Goal: Book appointment/travel/reservation

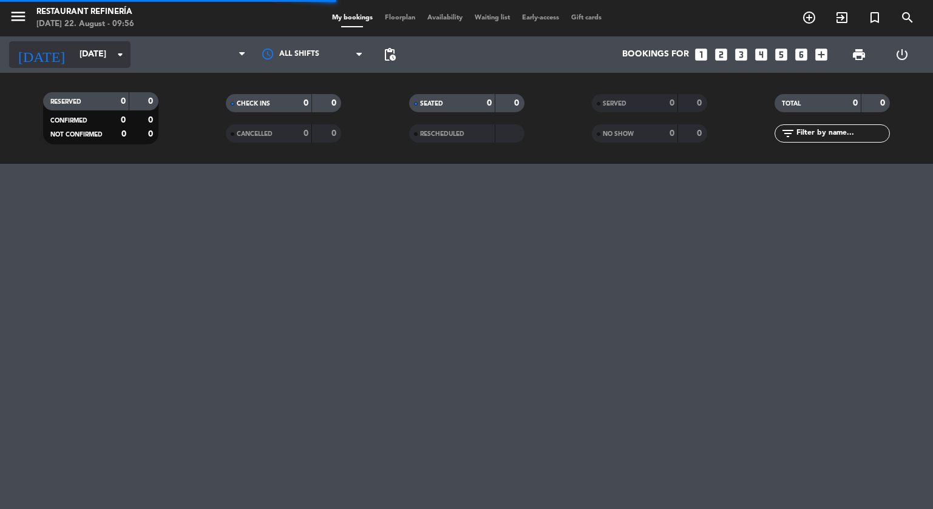
click at [84, 66] on input "[DATE]" at bounding box center [130, 55] width 115 height 22
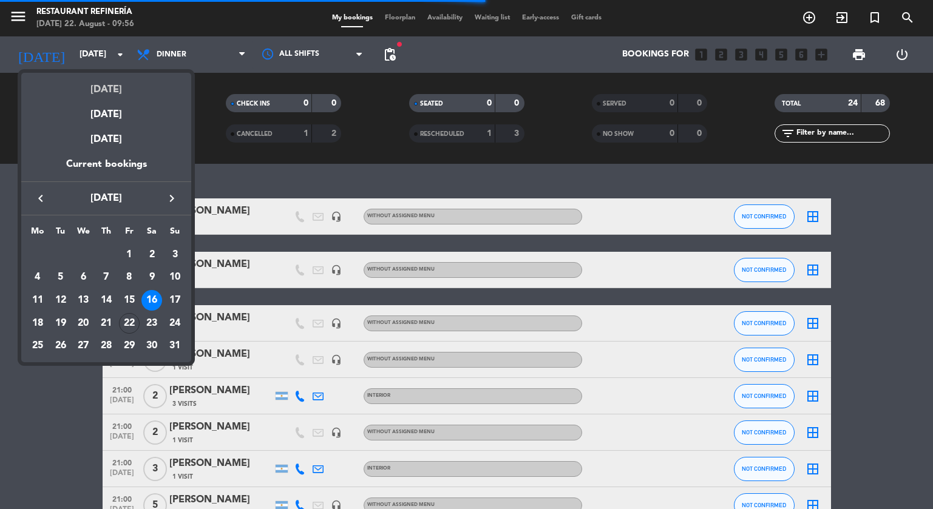
click at [100, 88] on div "[DATE]" at bounding box center [106, 85] width 170 height 25
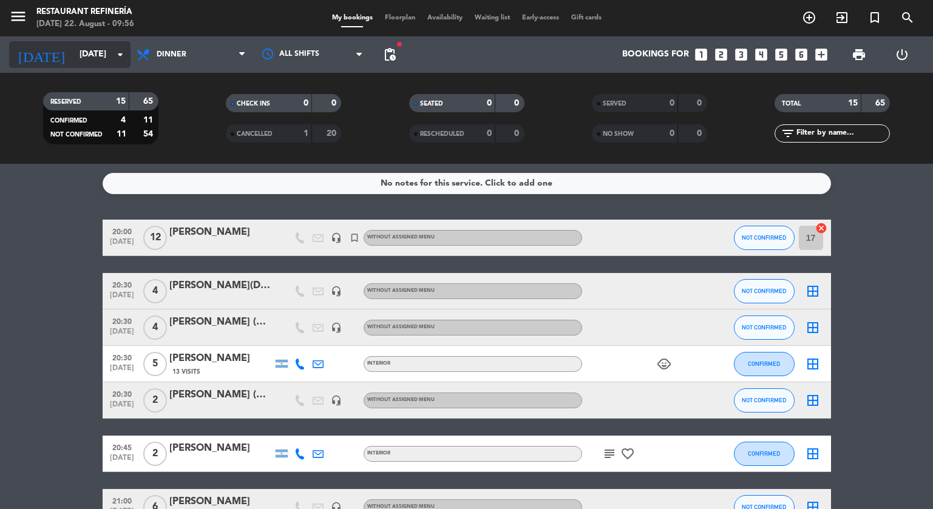
click at [89, 62] on input "[DATE]" at bounding box center [130, 55] width 115 height 22
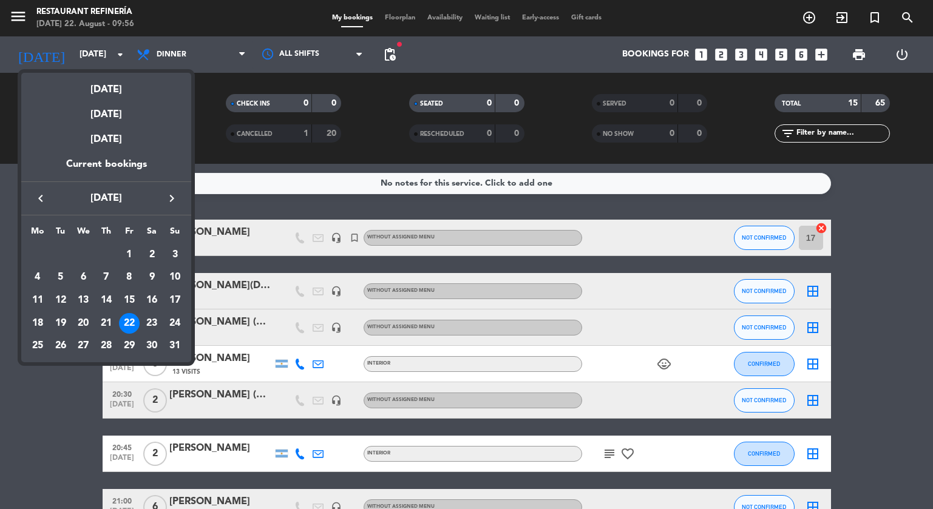
click at [96, 85] on div "[DATE]" at bounding box center [106, 85] width 170 height 25
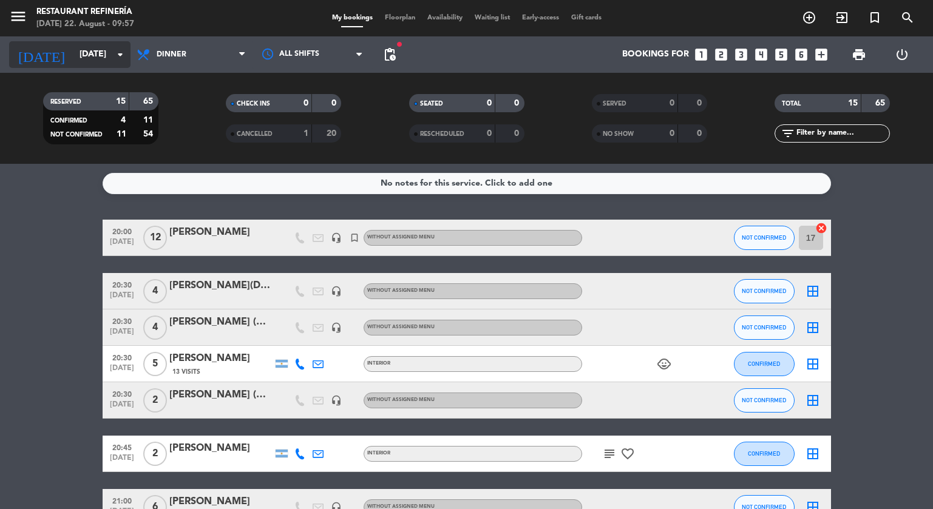
click at [83, 46] on input "[DATE]" at bounding box center [130, 55] width 115 height 22
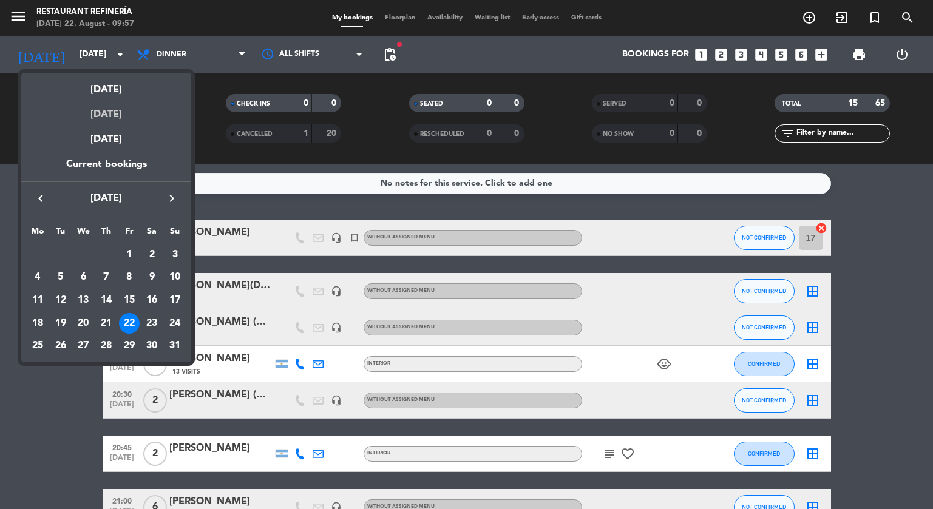
click at [115, 112] on div "[DATE]" at bounding box center [106, 110] width 170 height 25
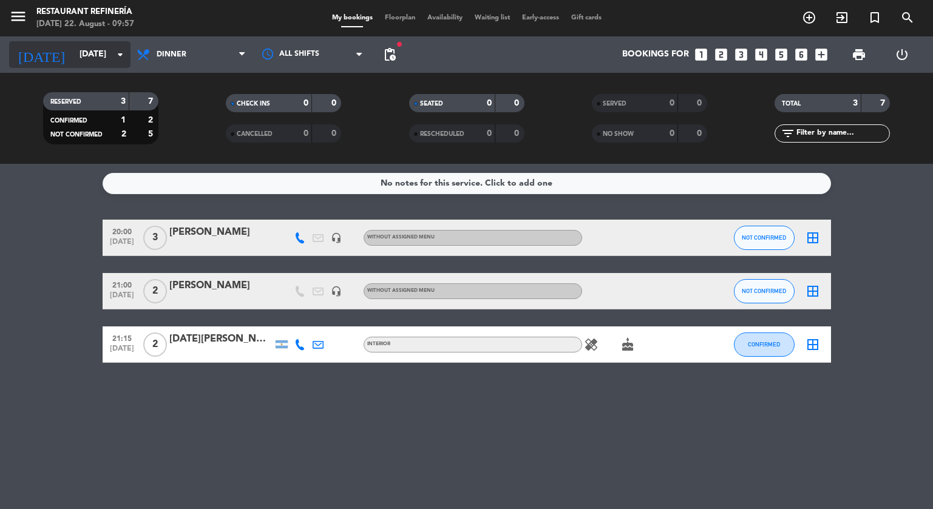
click at [87, 61] on input "[DATE]" at bounding box center [130, 55] width 115 height 22
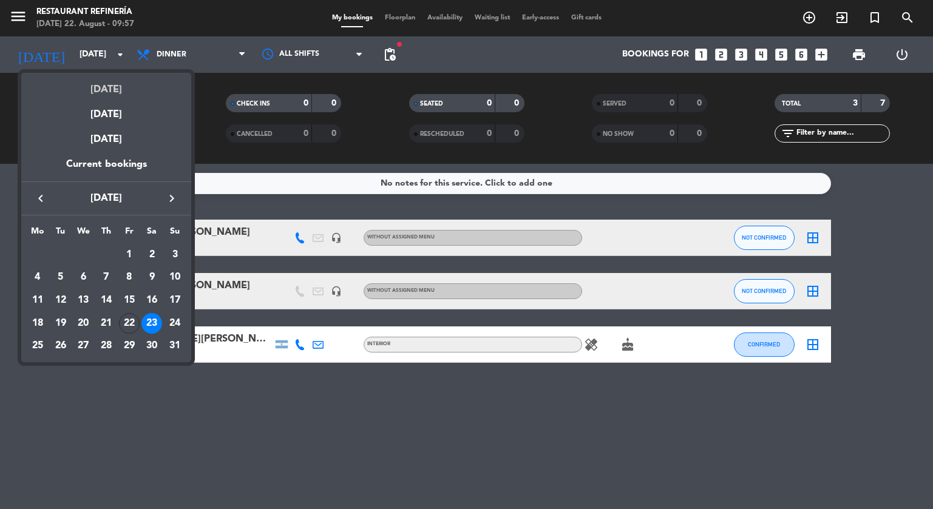
click at [109, 93] on div "[DATE]" at bounding box center [106, 85] width 170 height 25
type input "[DATE]"
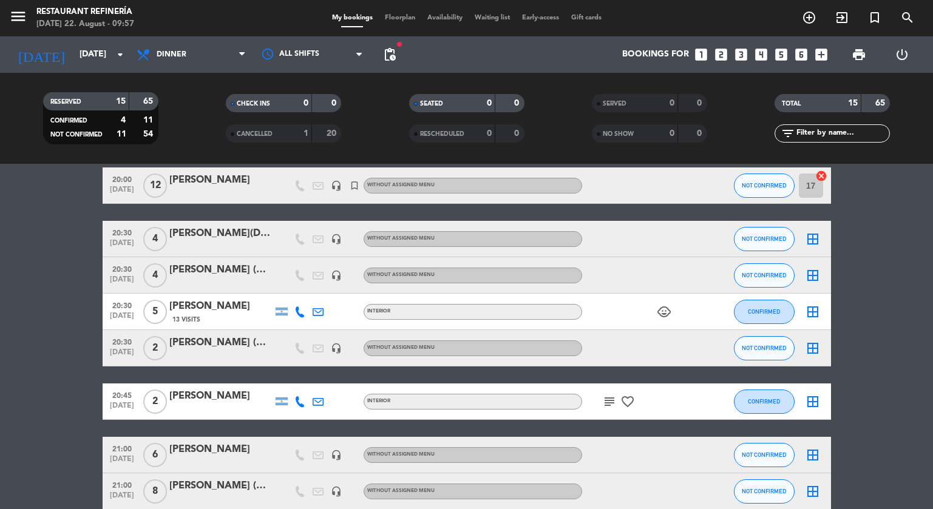
scroll to position [54, 0]
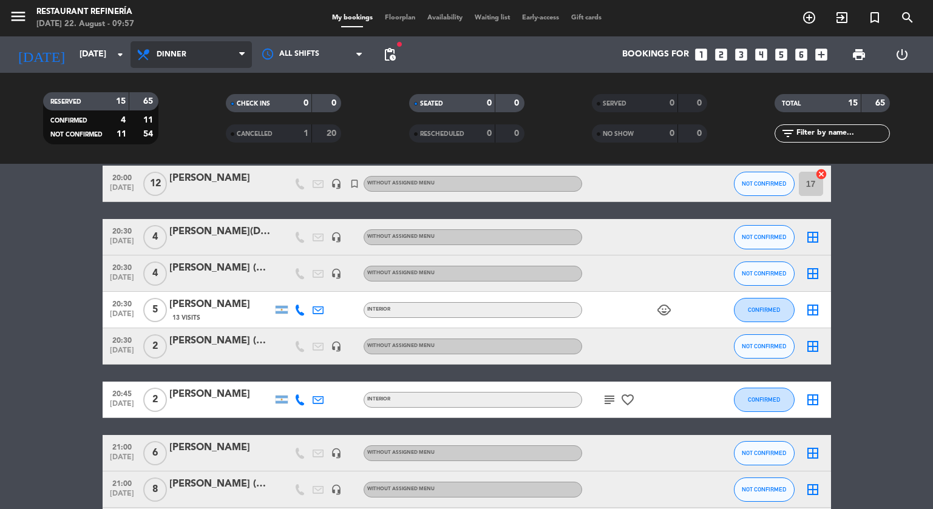
click at [184, 59] on span "Dinner" at bounding box center [172, 54] width 30 height 8
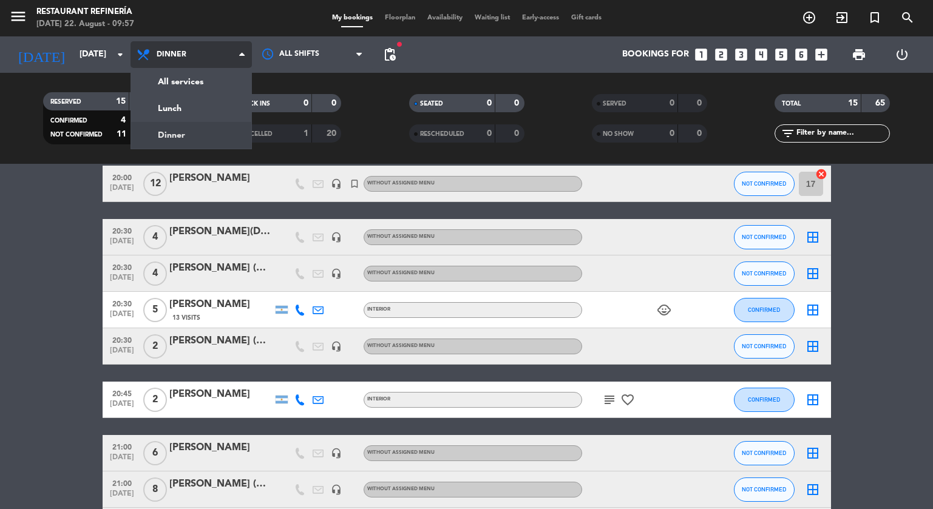
click at [184, 59] on span "Dinner" at bounding box center [172, 54] width 30 height 8
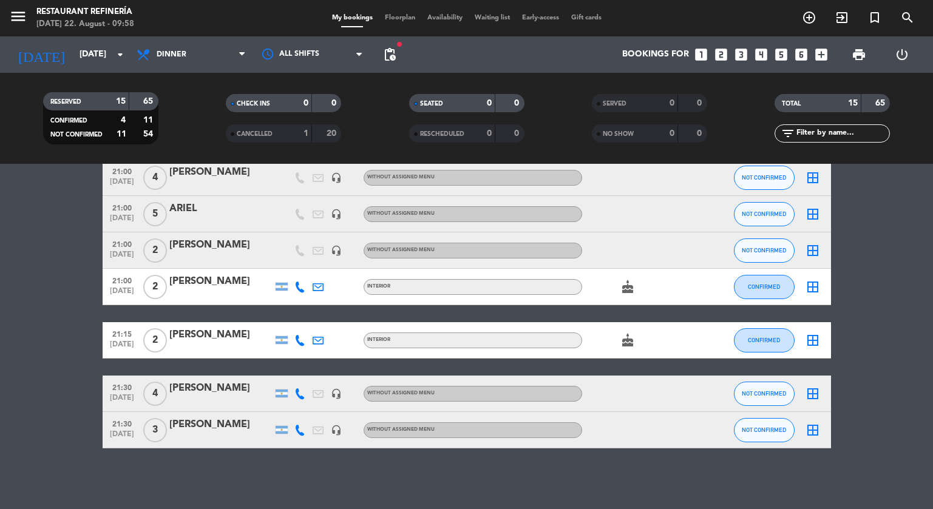
scroll to position [0, 0]
